Goal: Use online tool/utility: Use online tool/utility

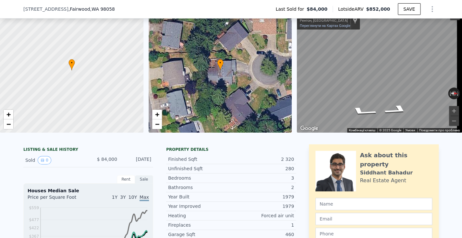
scroll to position [31, 0]
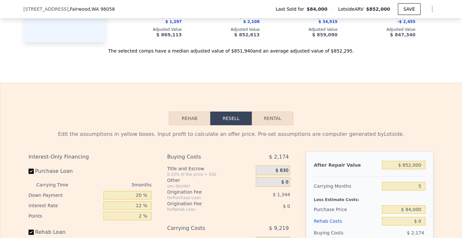
scroll to position [881, 0]
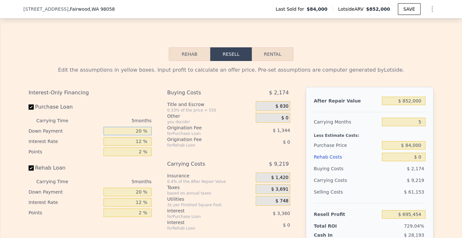
click at [141, 135] on input "20 %" at bounding box center [128, 131] width 48 height 8
type input "2 %"
type input "$ 694,397"
type input "0 %"
type input "$ 694,278"
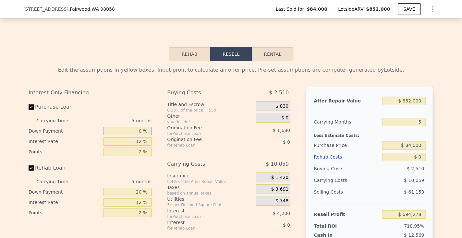
type input "0 %"
click at [138, 146] on input "12 %" at bounding box center [128, 141] width 48 height 8
type input "1 %"
type input "$ 698,128"
type input "10 %"
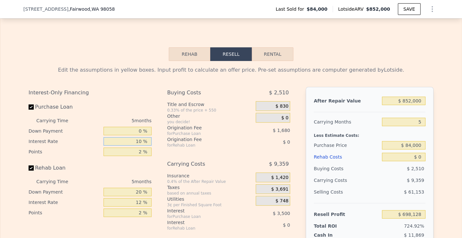
type input "$ 694,978"
type input "10.5 %"
type input "$ 694,803"
type input "10.5 %"
click at [140, 156] on input "2 %" at bounding box center [128, 152] width 48 height 8
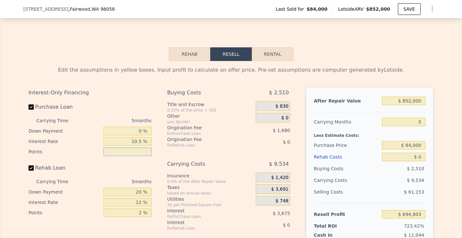
type input "1 %"
type input "$ 695,643"
type input "1 %"
click at [140, 196] on input "20 %" at bounding box center [128, 192] width 48 height 8
type input "2 %"
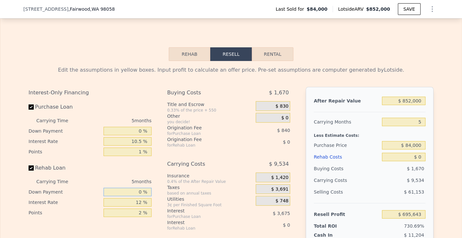
type input "0 %"
click at [139, 207] on input "12 %" at bounding box center [128, 202] width 48 height 8
type input "1 %"
type input "10.5 %"
click at [139, 217] on input "2 %" at bounding box center [128, 213] width 48 height 8
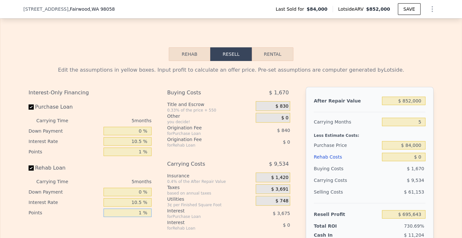
type input "1 %"
click at [189, 179] on div "Insurance" at bounding box center [210, 176] width 86 height 6
drag, startPoint x: 402, startPoint y: 110, endPoint x: 433, endPoint y: 109, distance: 31.2
click at [426, 105] on input "$ 852,000" at bounding box center [404, 101] width 44 height 8
type input "$ 9"
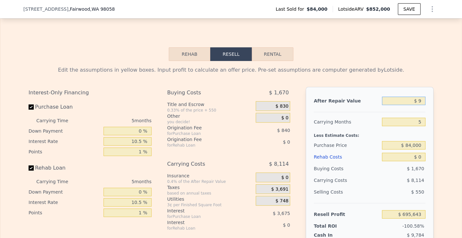
type input "-$ 94,325"
type input "$ 95"
type input "-$ 94,245"
type input "$ 950"
type input "-$ 93,454"
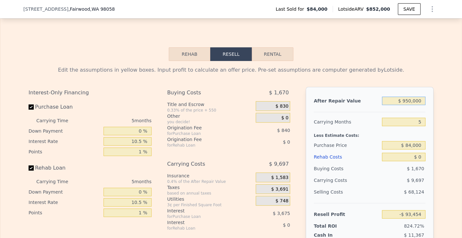
type input "$ 9,500,000"
type input "$ 8,714,098"
type input "$ 950,000"
type input "$ 786,509"
type input "$ 950,000"
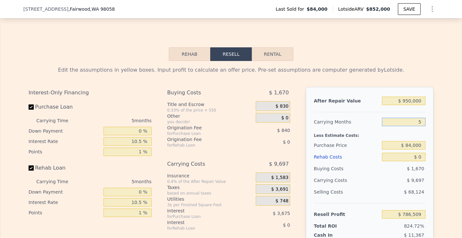
click at [419, 126] on input "5" at bounding box center [404, 122] width 44 height 8
type input "3"
type input "$ 790,387"
type input "3"
drag, startPoint x: 403, startPoint y: 157, endPoint x: 430, endPoint y: 156, distance: 26.6
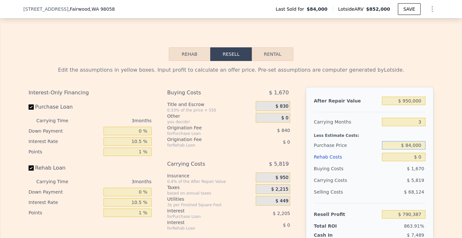
click at [426, 150] on input "$ 84,000" at bounding box center [404, 145] width 44 height 8
type input "$ 8"
type input "$ 9"
type input "$ 750,000"
click at [419, 161] on input "$ 0" at bounding box center [404, 157] width 44 height 8
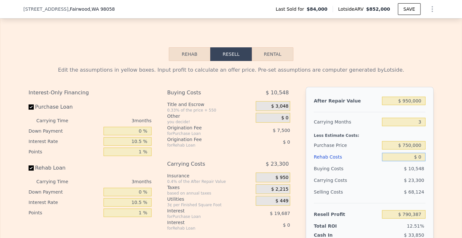
type input "$ 98,028"
type input "$ 1"
type input "$ 98,027"
type input "$ 1,000"
type input "$ 96,991"
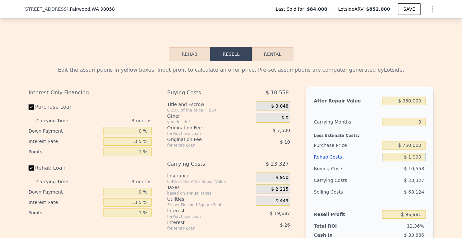
type input "$ 10,000"
type input "$ 87,667"
type input "$ 100,000"
type input "-$ 5,597"
type input "$ 100,000"
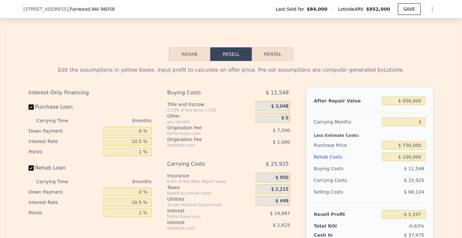
click at [448, 182] on div "Edit the assumptions in yellow boxes. Input profit to calculate an offer price.…" at bounding box center [231, 182] width 462 height 242
click at [408, 186] on div "$ 25,925" at bounding box center [391, 181] width 69 height 12
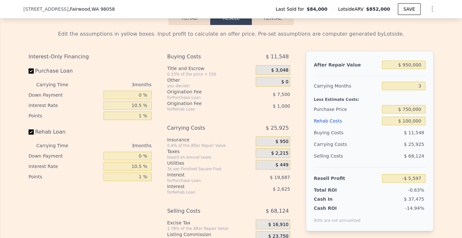
scroll to position [919, 0]
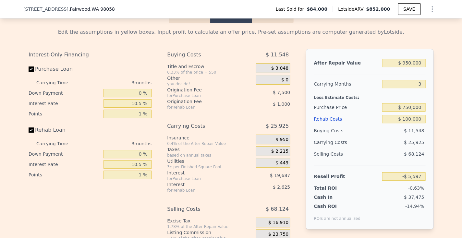
click at [177, 176] on div "Interest" at bounding box center [203, 173] width 72 height 6
click at [409, 112] on input "$ 750,000" at bounding box center [404, 107] width 44 height 8
drag, startPoint x: 405, startPoint y: 130, endPoint x: 424, endPoint y: 130, distance: 18.5
click at [426, 123] on input "$ 100,000" at bounding box center [404, 119] width 44 height 8
click at [418, 123] on input "$ 100,000" at bounding box center [404, 119] width 44 height 8
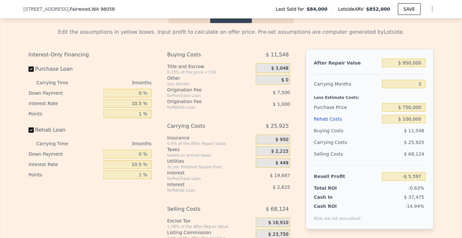
click at [414, 179] on div "Resell Profit -$ 5,597" at bounding box center [370, 173] width 112 height 17
click at [401, 160] on div "$ 68,124" at bounding box center [404, 154] width 44 height 12
click at [409, 123] on input "$ 100,000" at bounding box center [404, 119] width 44 height 8
click at [408, 112] on input "$ 750,000" at bounding box center [404, 107] width 44 height 8
click at [407, 67] on input "$ 950,000" at bounding box center [404, 63] width 44 height 8
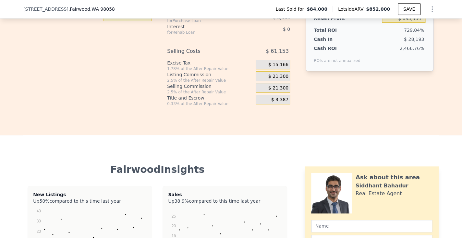
scroll to position [928, 0]
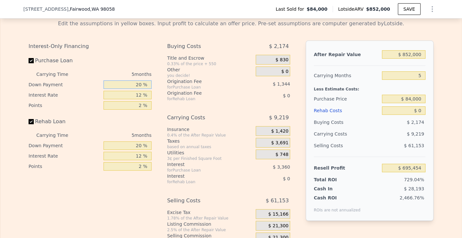
click at [140, 89] on input "20 %" at bounding box center [128, 85] width 48 height 8
type input "2 %"
type input "$ 694,397"
type input "0 %"
type input "$ 694,278"
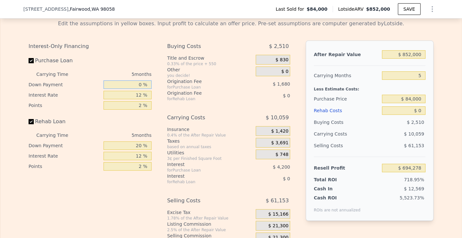
type input "0 %"
click at [140, 99] on input "12 %" at bounding box center [128, 95] width 48 height 8
type input "1 %"
type input "$ 698,128"
type input "10 %"
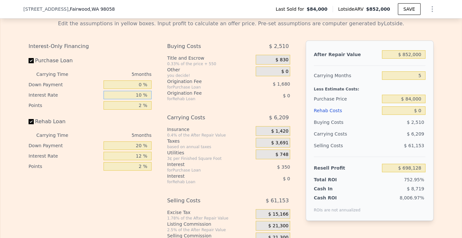
type input "$ 694,978"
type input "10.5 %"
type input "$ 694,803"
type input "10.5 %"
click at [138, 110] on input "2 %" at bounding box center [128, 105] width 48 height 8
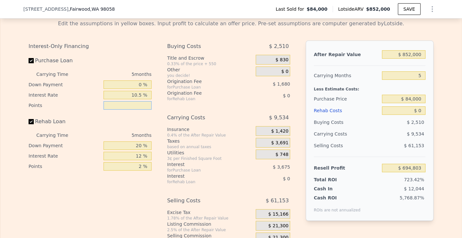
type input "1 %"
type input "$ 695,643"
type input "1 %"
click at [138, 150] on input "20 %" at bounding box center [128, 146] width 48 height 8
type input "2 %"
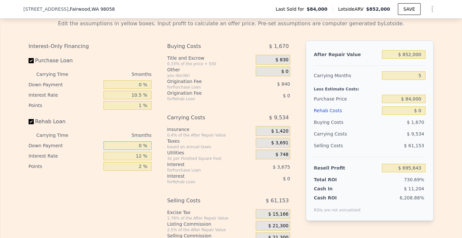
type input "0 %"
click at [139, 160] on input "12 %" at bounding box center [128, 156] width 48 height 8
type input "1 %"
type input "10.5 %"
click at [139, 171] on input "2 %" at bounding box center [128, 166] width 48 height 8
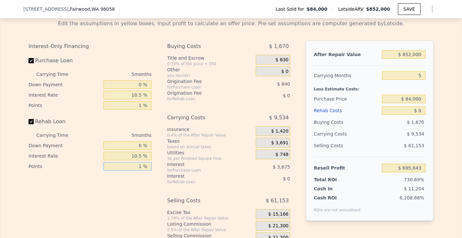
type input "1 %"
click at [176, 180] on div "Interest" at bounding box center [203, 176] width 72 height 6
click at [253, 126] on div "Carrying Costs $ 9,534" at bounding box center [228, 119] width 123 height 14
click at [276, 102] on div "$ 0" at bounding box center [266, 96] width 48 height 12
click at [367, 93] on div "Less Estimate Costs:" at bounding box center [370, 87] width 112 height 12
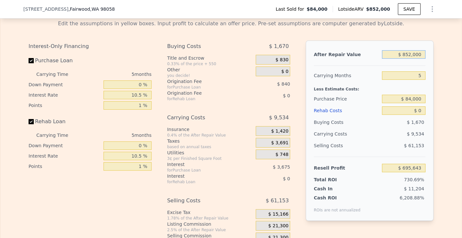
click at [408, 59] on input "$ 852,000" at bounding box center [404, 54] width 44 height 8
type input "$ 000"
type input "-$ 94,334"
type input "$ 9,000"
type input "-$ 85,989"
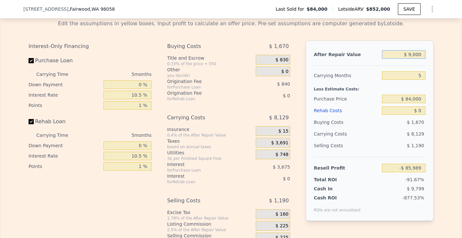
type input "$ 95,000"
type input "-$ 6,249"
type input "$ 950,000"
type input "$ 786,509"
type input "$ 950,000"
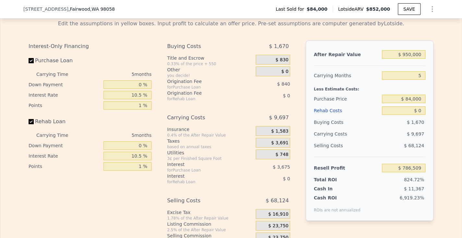
click at [430, 86] on div "After Repair Value $ 950,000 Carrying Months 5 Less Estimate Costs: Purchase Pr…" at bounding box center [370, 131] width 128 height 181
click at [421, 80] on input "5" at bounding box center [404, 75] width 44 height 8
type input "3"
type input "$ 790,387"
type input "3"
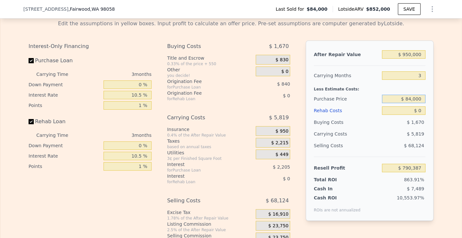
drag, startPoint x: 405, startPoint y: 108, endPoint x: 424, endPoint y: 111, distance: 19.7
click at [425, 103] on input "$ 84,000" at bounding box center [404, 99] width 44 height 8
type input "$ 750,000"
click at [419, 115] on input "$ 0" at bounding box center [404, 110] width 44 height 8
type input "$ 98,028"
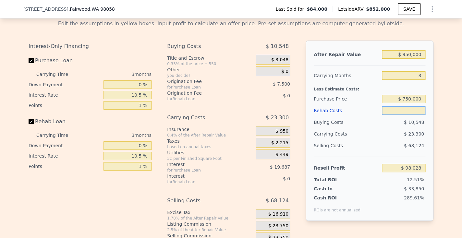
type input "$ 1"
type input "$ 98,027"
type input "$ 10"
type input "$ 98,018"
type input "$ 10,000"
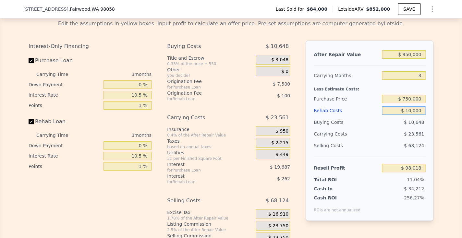
type input "$ 87,667"
type input "$ 100,000"
type input "-$ 5,597"
click at [410, 148] on span "$ 68,124" at bounding box center [414, 145] width 20 height 5
click at [375, 157] on div "Selling Costs $ 68,124" at bounding box center [370, 148] width 112 height 17
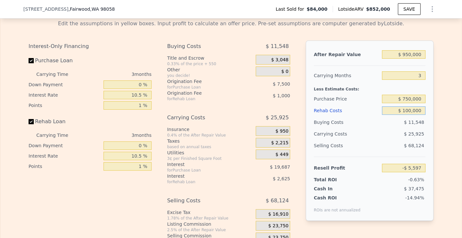
click at [409, 115] on input "$ 100,000" at bounding box center [404, 110] width 44 height 8
type input "$ 000"
type input "$ 98,028"
type input "$ 80,000"
type input "$ 15,128"
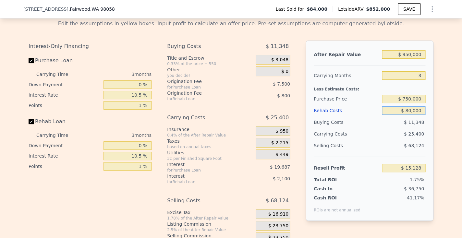
type input "$ 80,000"
click at [400, 140] on div "$ 25,400" at bounding box center [391, 134] width 69 height 12
type input "$ 852,000"
type input "5"
type input "$ 0"
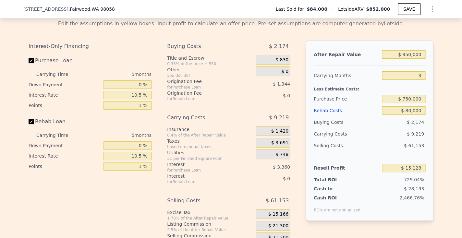
type input "$ 695,454"
